Goal: Find specific page/section: Find specific page/section

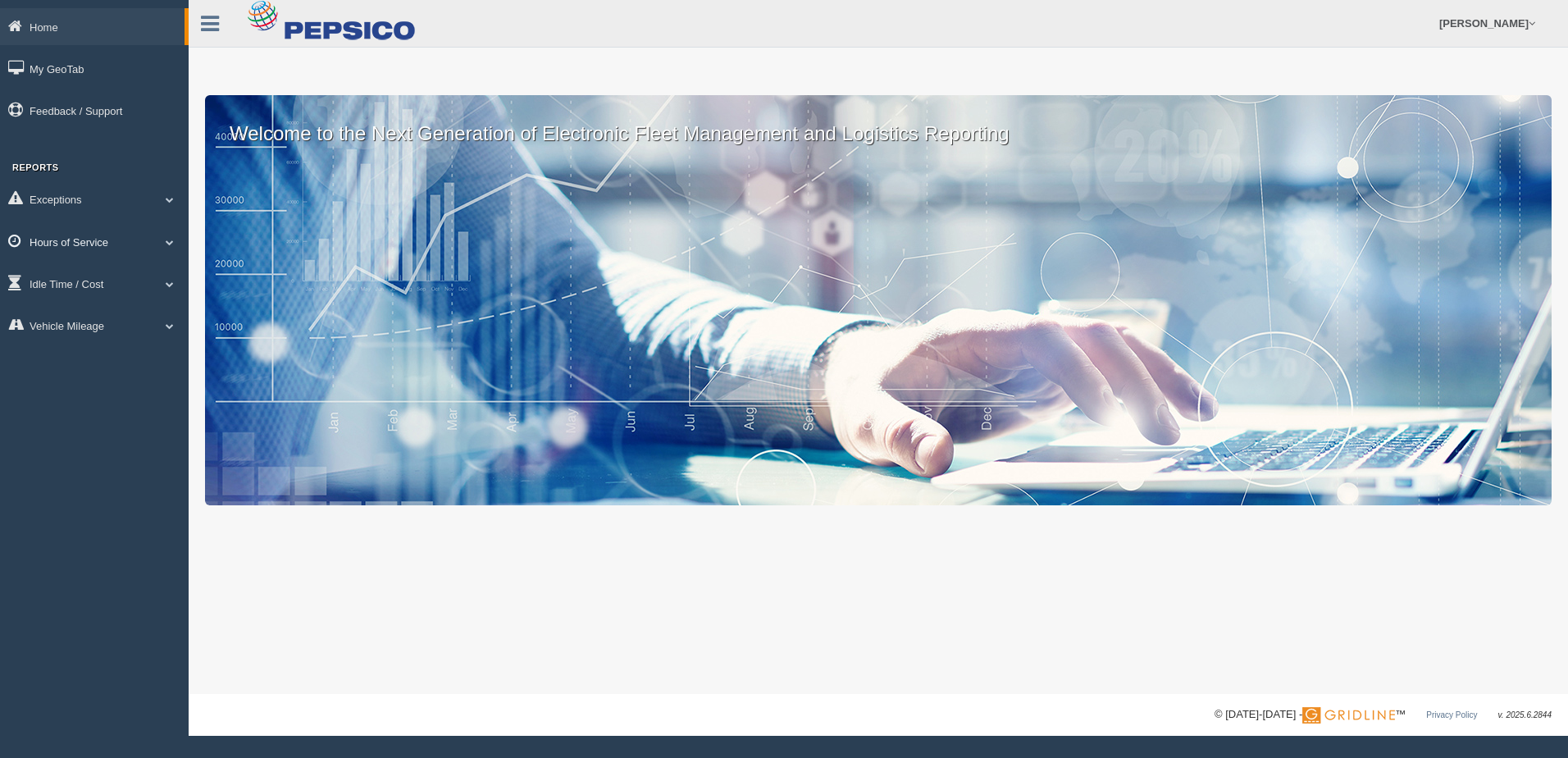
click at [106, 245] on link "Hours of Service" at bounding box center [94, 241] width 188 height 37
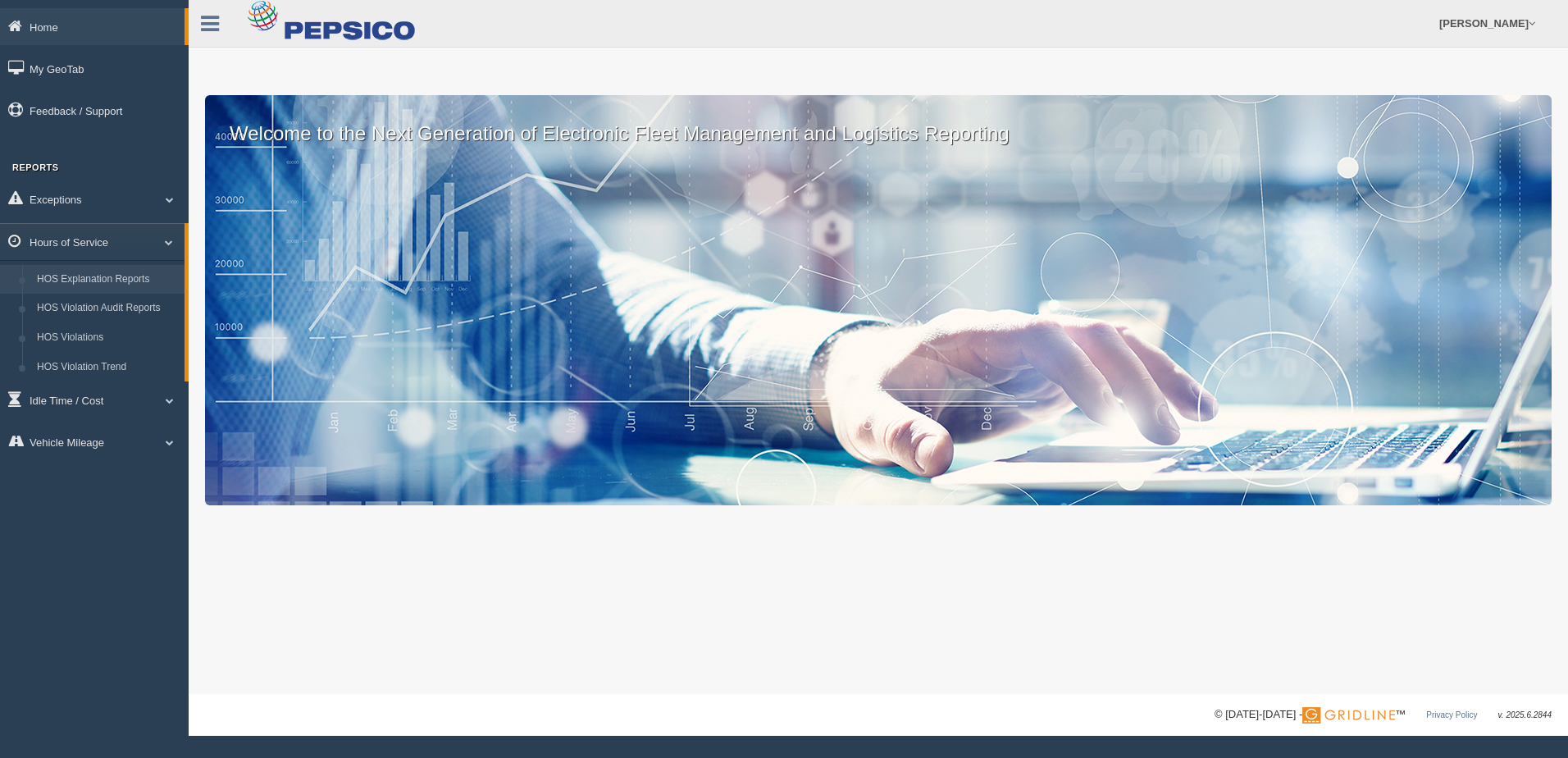
click at [122, 283] on link "HOS Explanation Reports" at bounding box center [107, 279] width 155 height 30
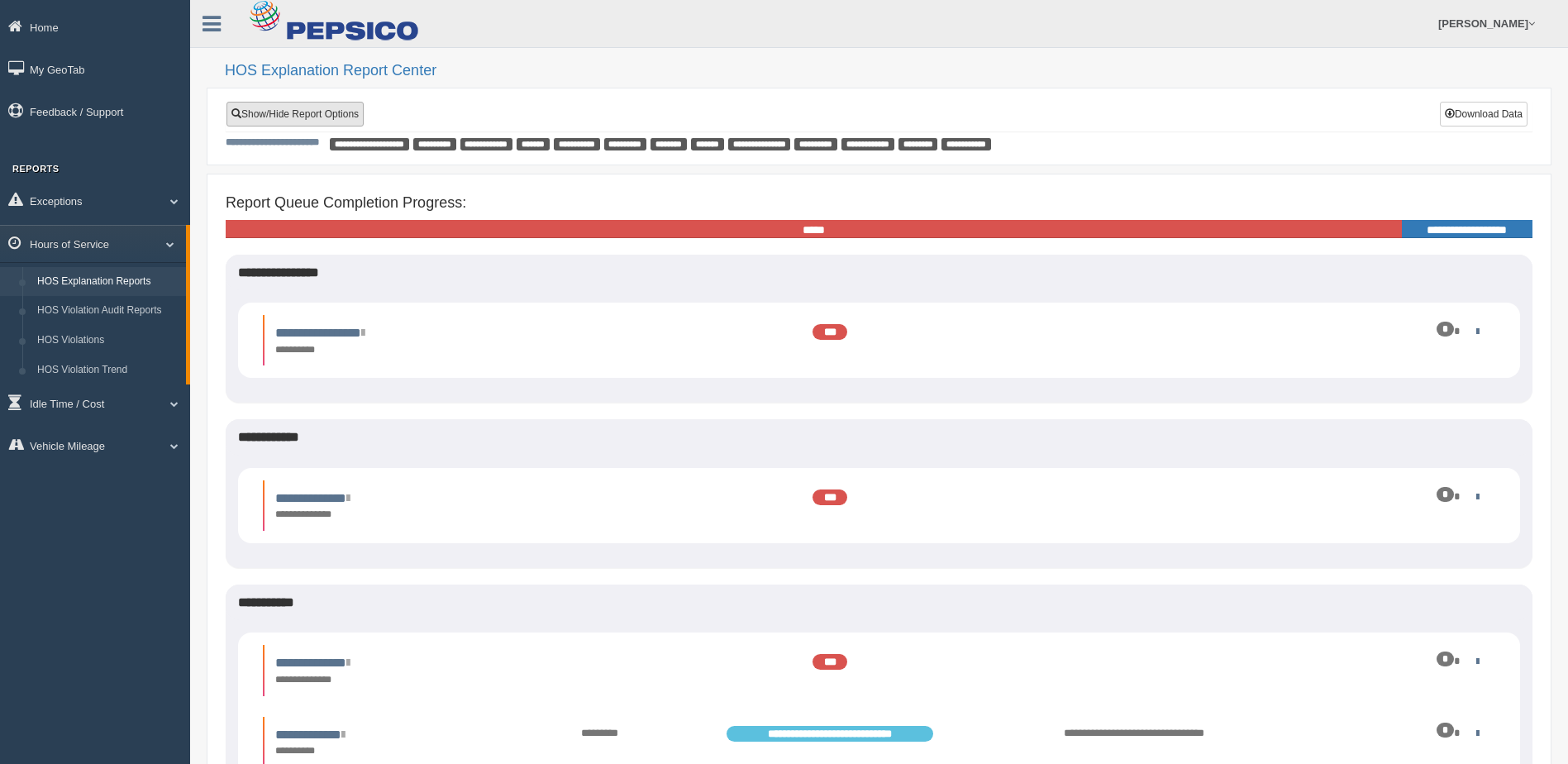
click at [288, 110] on link "Show/Hide Report Options" at bounding box center [295, 113] width 137 height 25
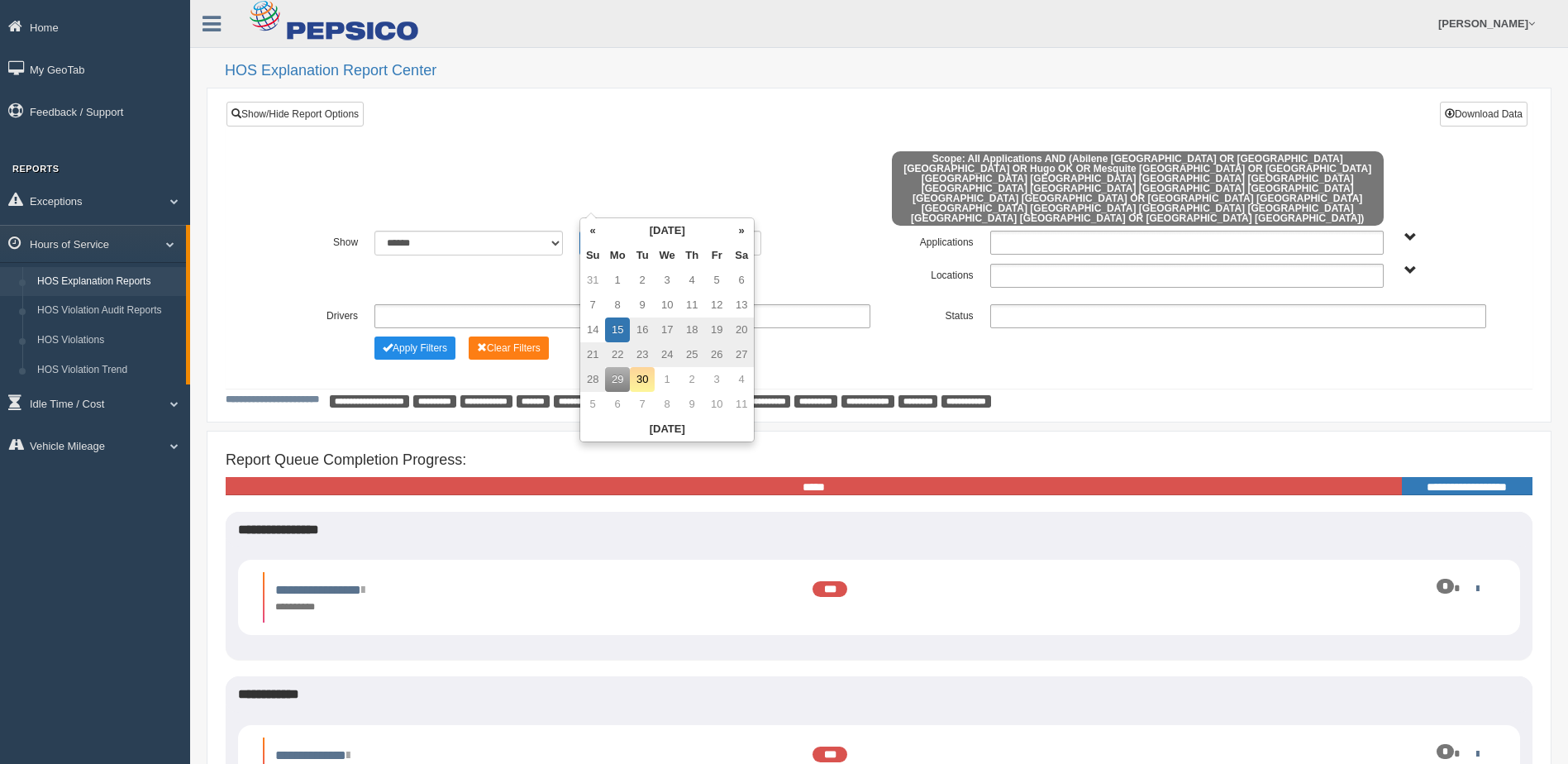
click at [605, 231] on input "**********" at bounding box center [621, 243] width 83 height 25
